Goal: Task Accomplishment & Management: Complete application form

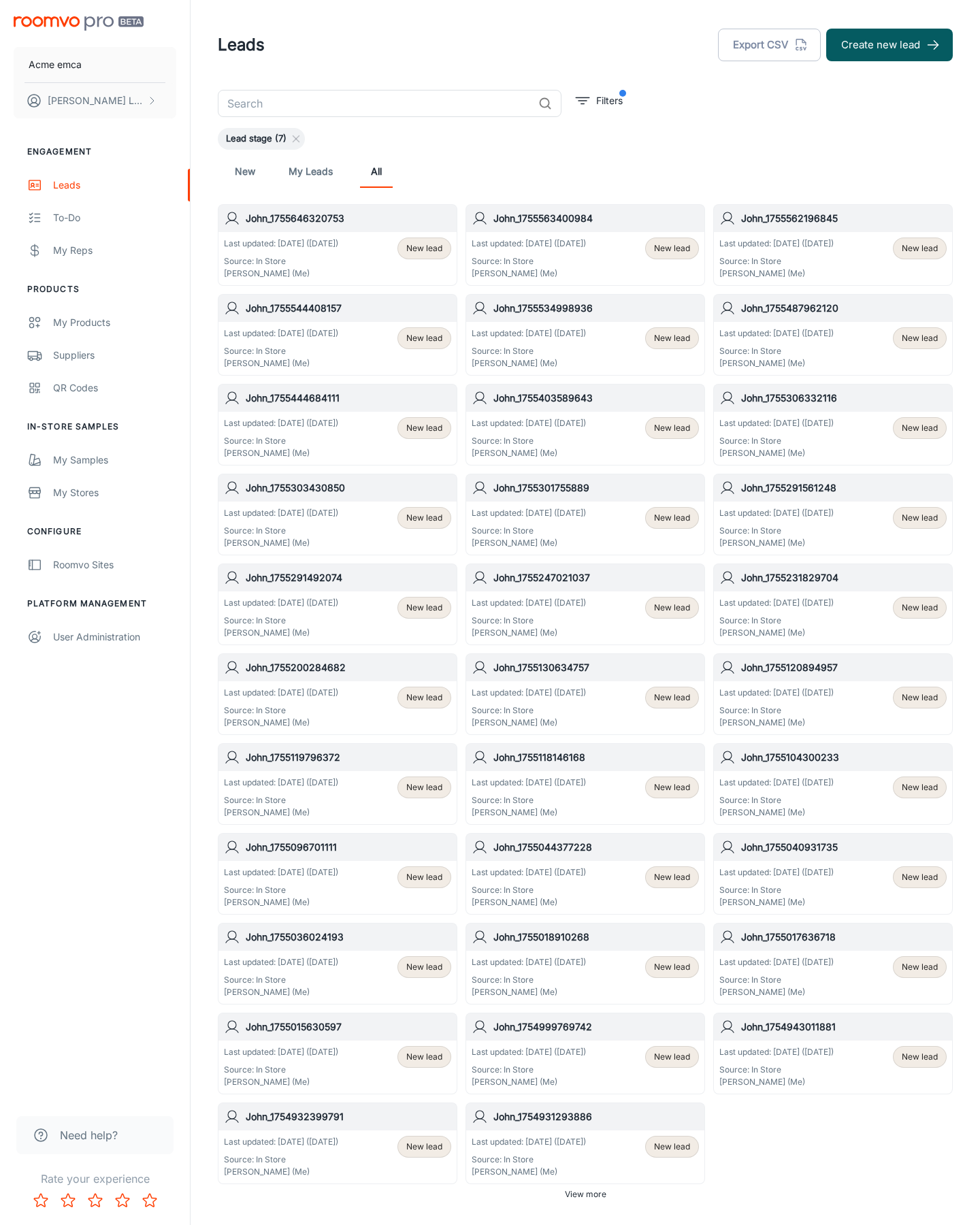
click at [889, 45] on button "Create new lead" at bounding box center [889, 45] width 127 height 32
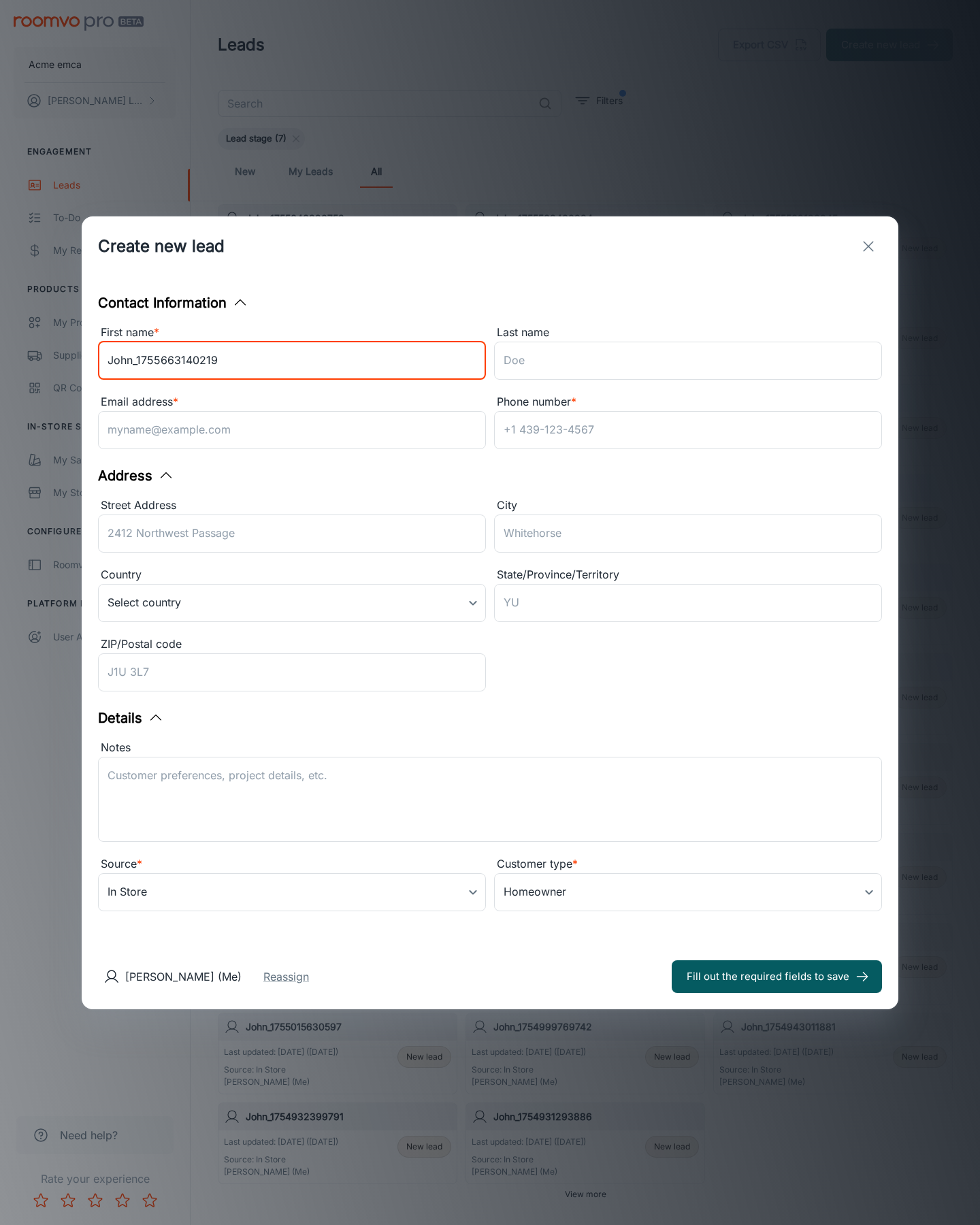
type input "John_1755663140219"
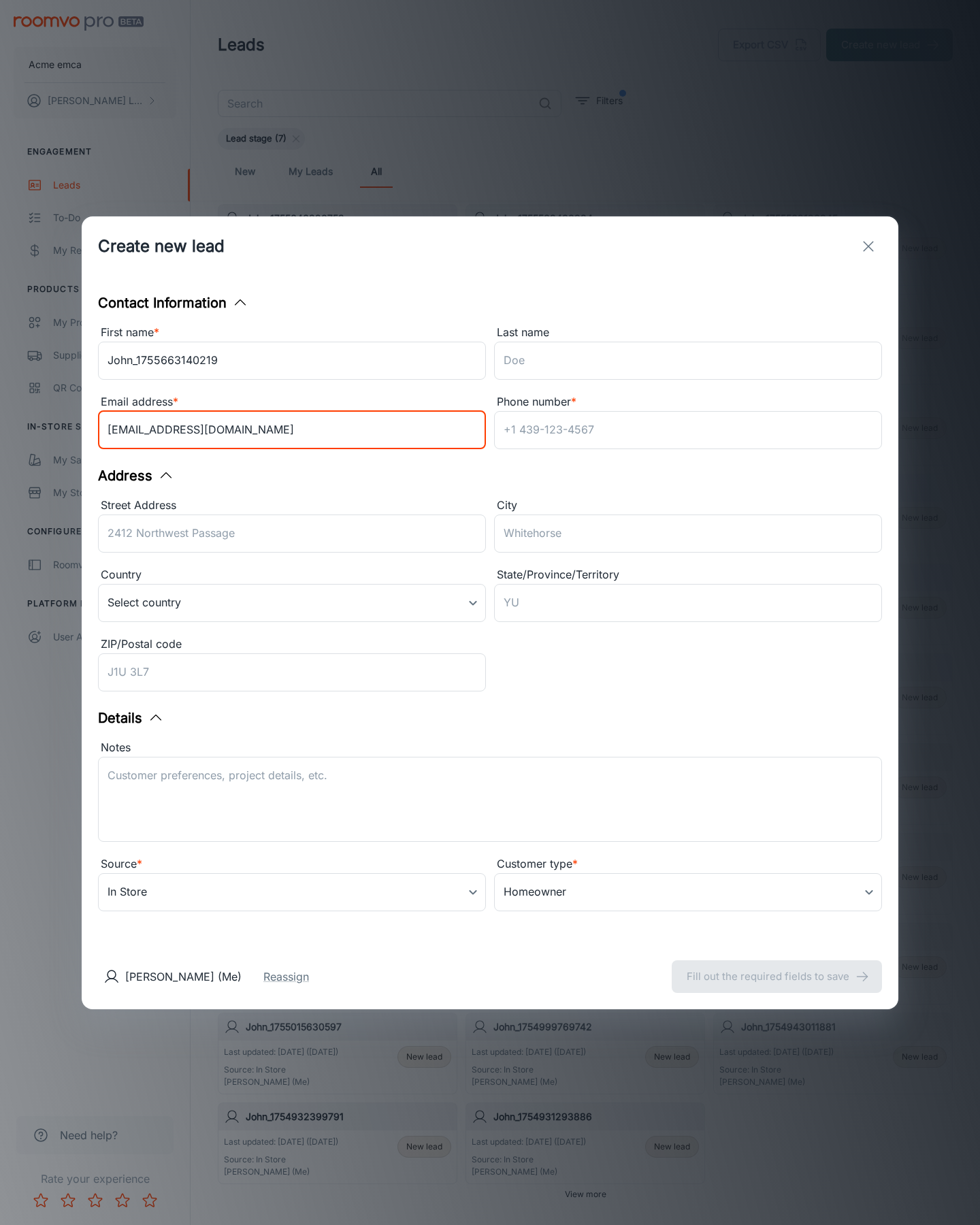
type input "[EMAIL_ADDRESS][DOMAIN_NAME]"
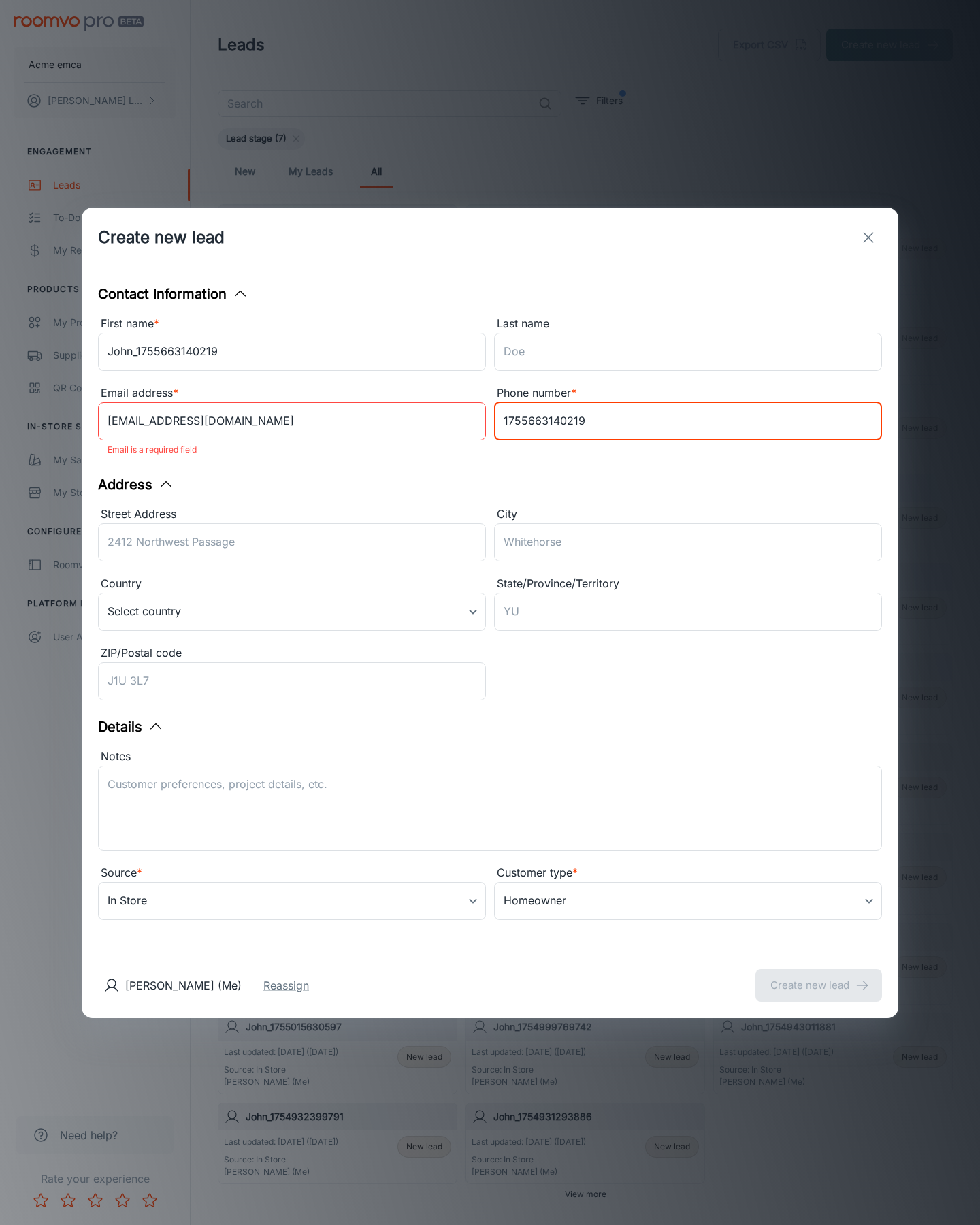
type input "1755663140219"
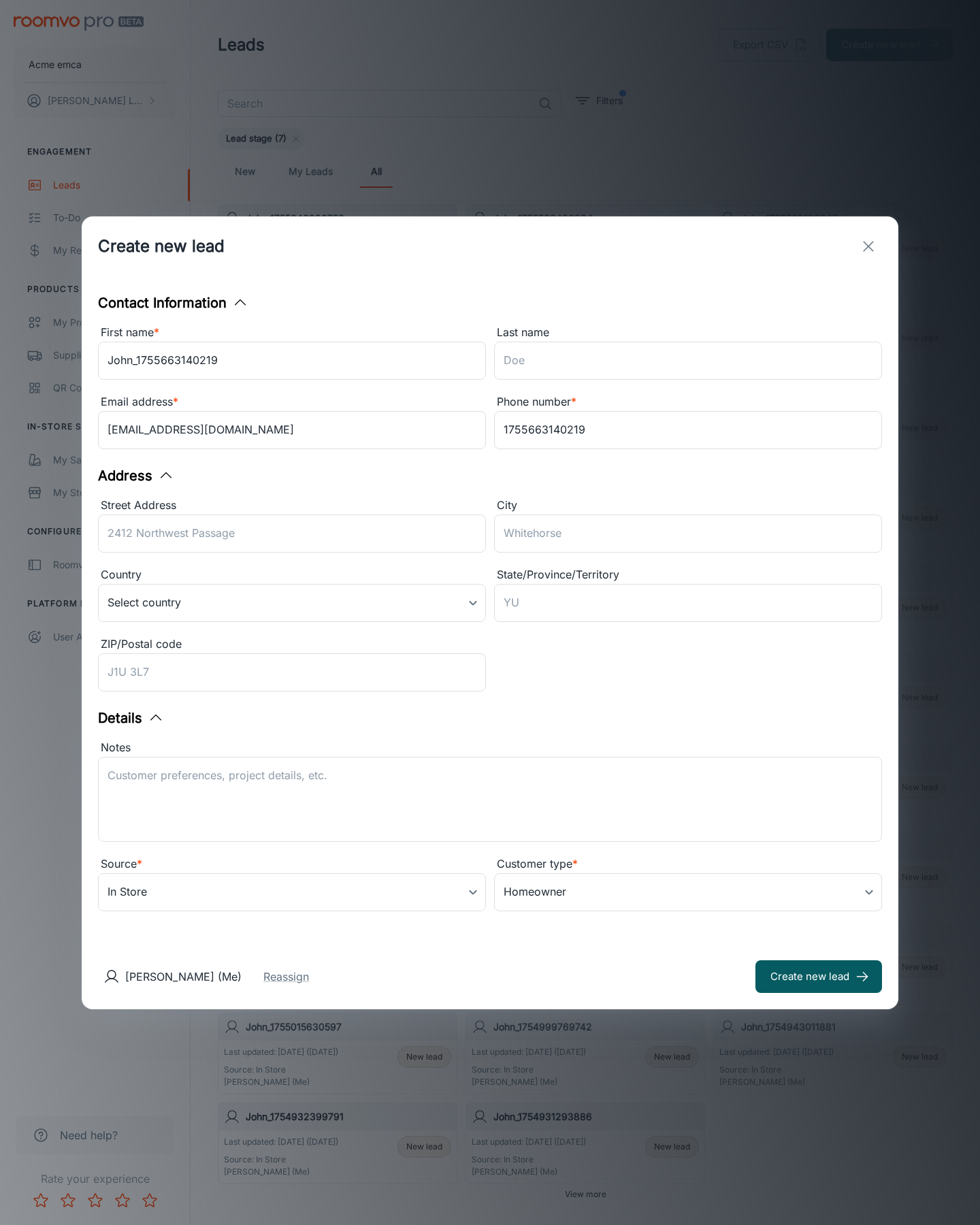
click at [819, 976] on button "Create new lead" at bounding box center [819, 976] width 127 height 32
